Goal: Task Accomplishment & Management: Use online tool/utility

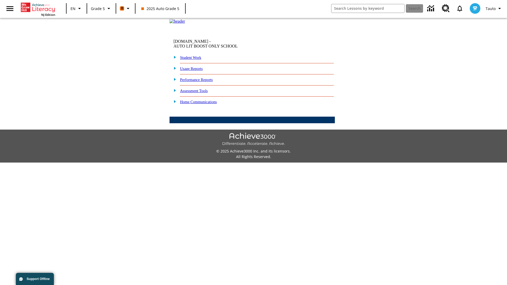
click at [202, 82] on link "Performance Reports" at bounding box center [196, 80] width 33 height 4
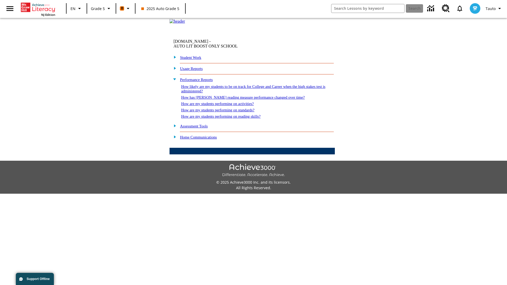
click at [244, 93] on link "How likely are my students to be on track for College and Career when the high …" at bounding box center [253, 88] width 144 height 9
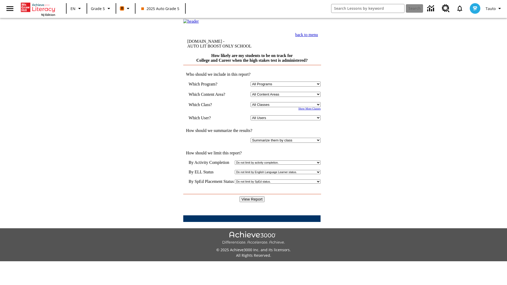
select select "11133131"
select select "21437107"
click at [252, 196] on input "View Report" at bounding box center [251, 199] width 25 height 6
